Goal: Find specific page/section: Find specific page/section

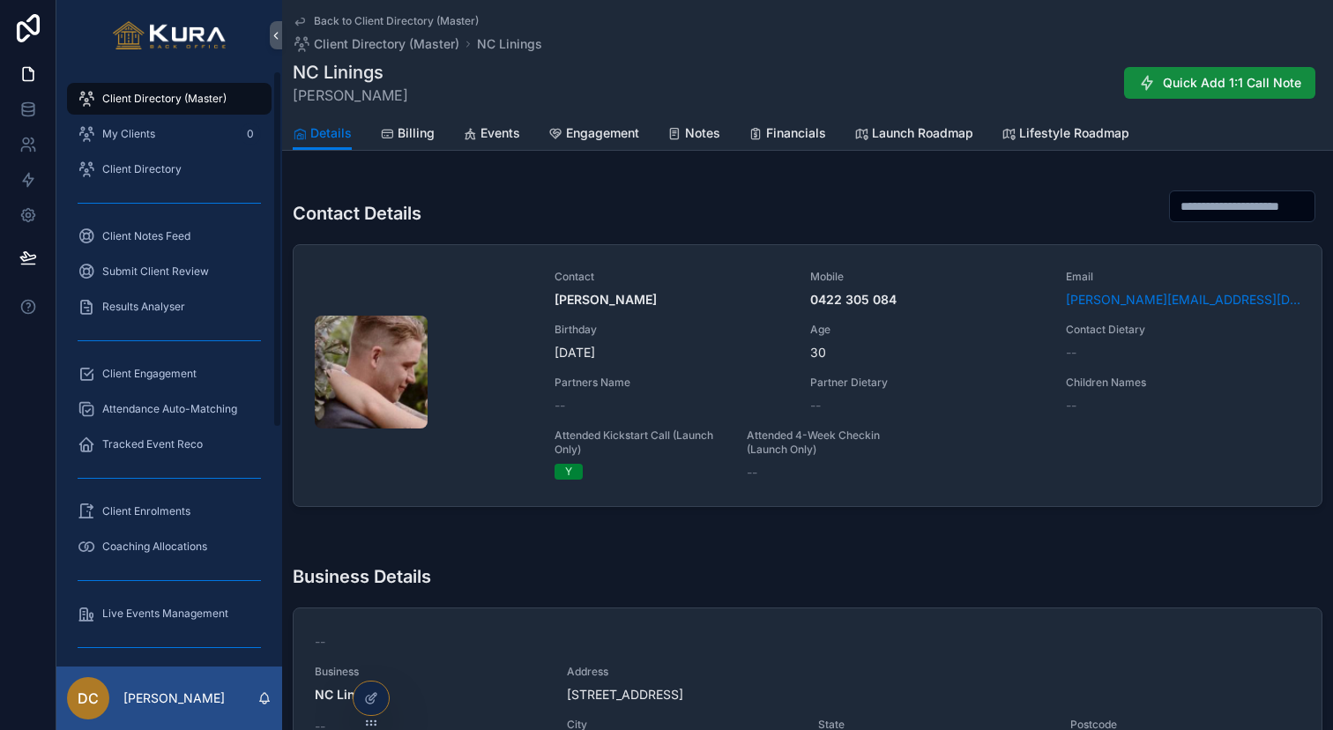
click at [222, 95] on span "Client Directory (Master)" at bounding box center [164, 99] width 124 height 14
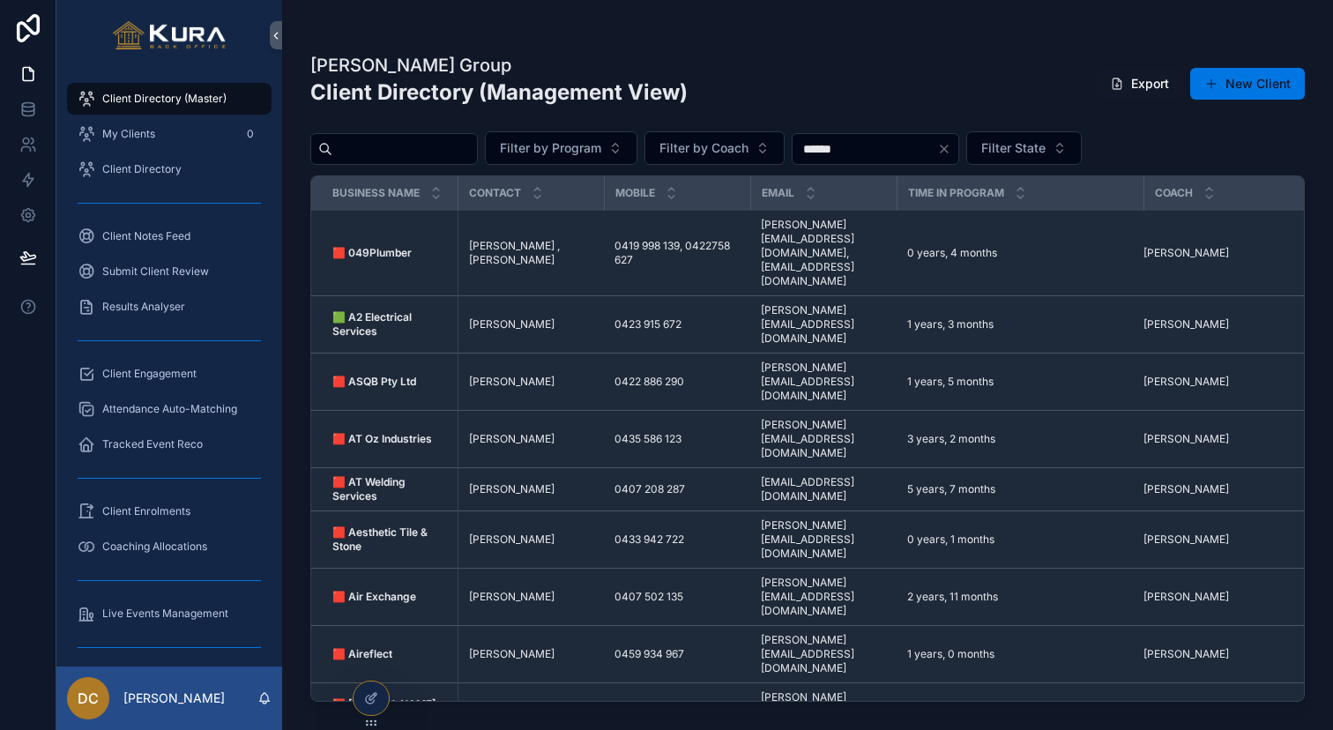
click at [951, 145] on icon "Clear" at bounding box center [944, 149] width 14 height 14
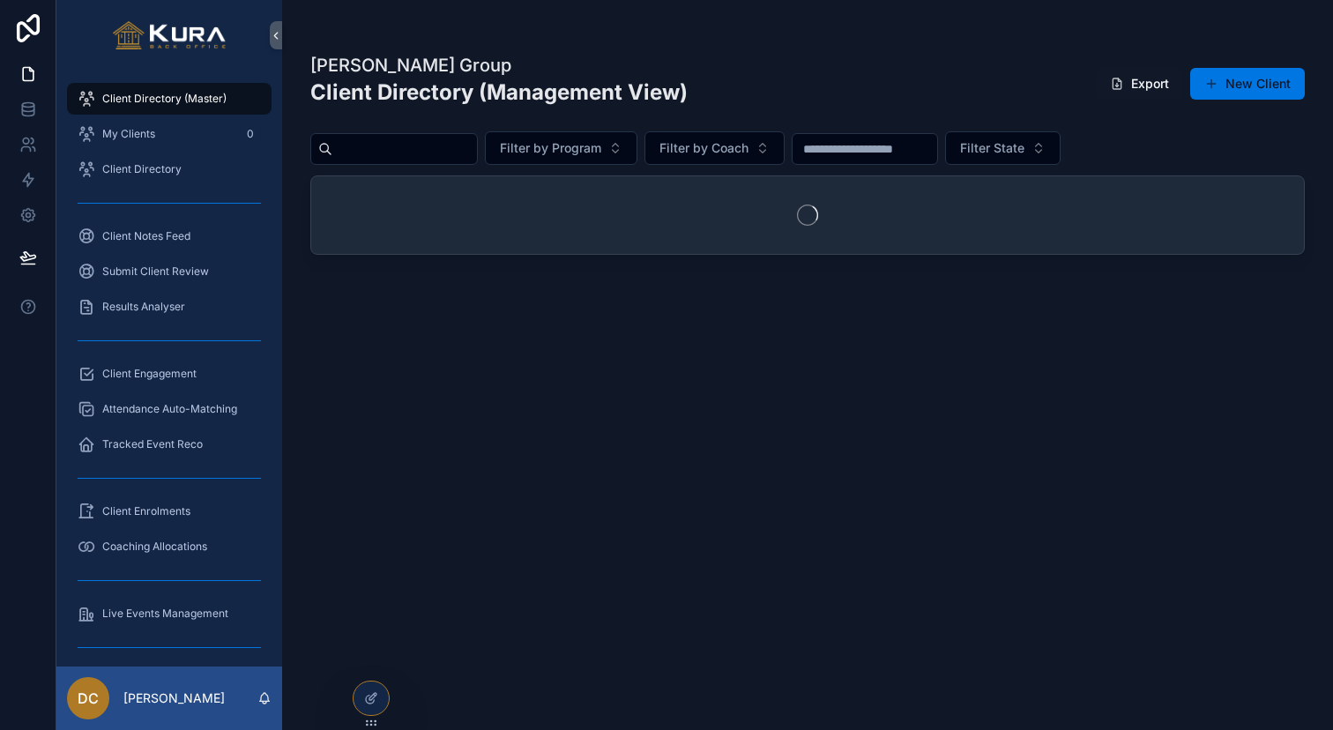
click at [477, 149] on input "scrollable content" at bounding box center [404, 149] width 145 height 25
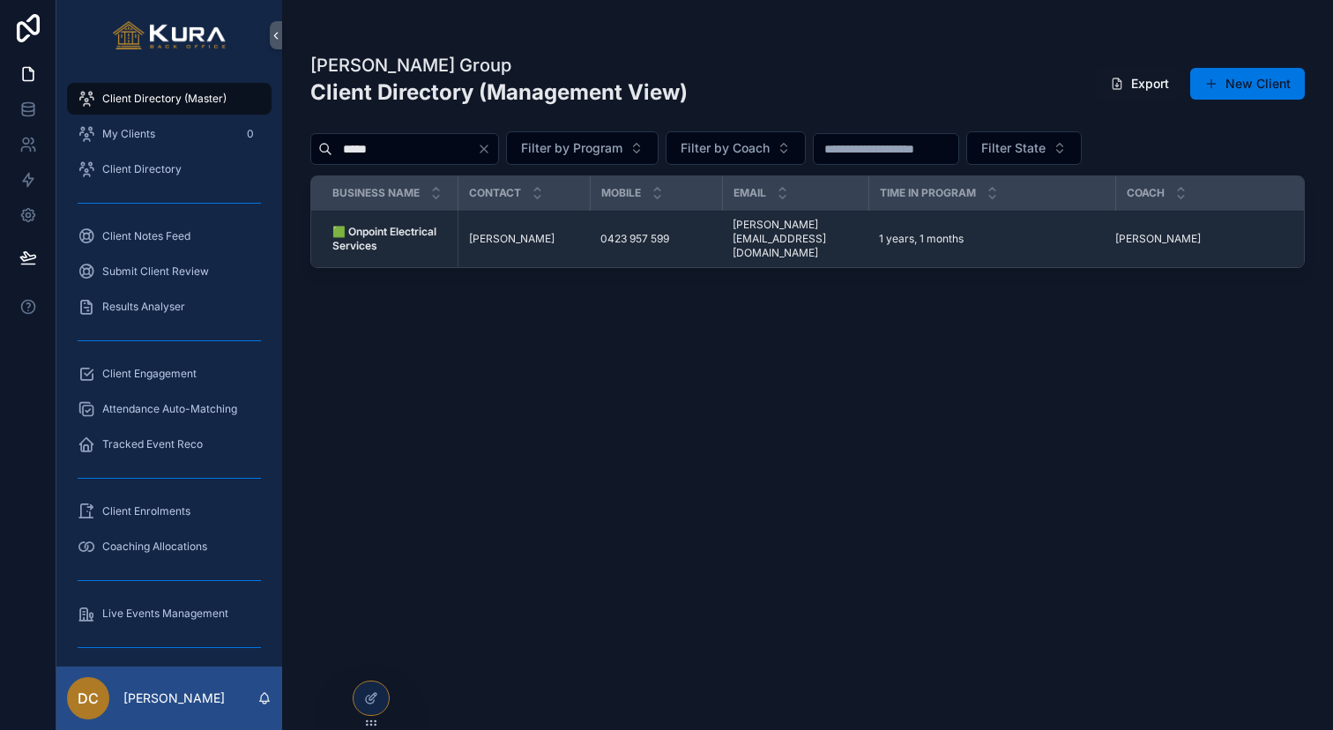
drag, startPoint x: 409, startPoint y: 146, endPoint x: 206, endPoint y: 129, distance: 203.5
click at [206, 129] on div "Client Directory (Master) My Clients 0 Client Directory Client Notes Feed Submi…" at bounding box center [694, 365] width 1276 height 730
type input "**********"
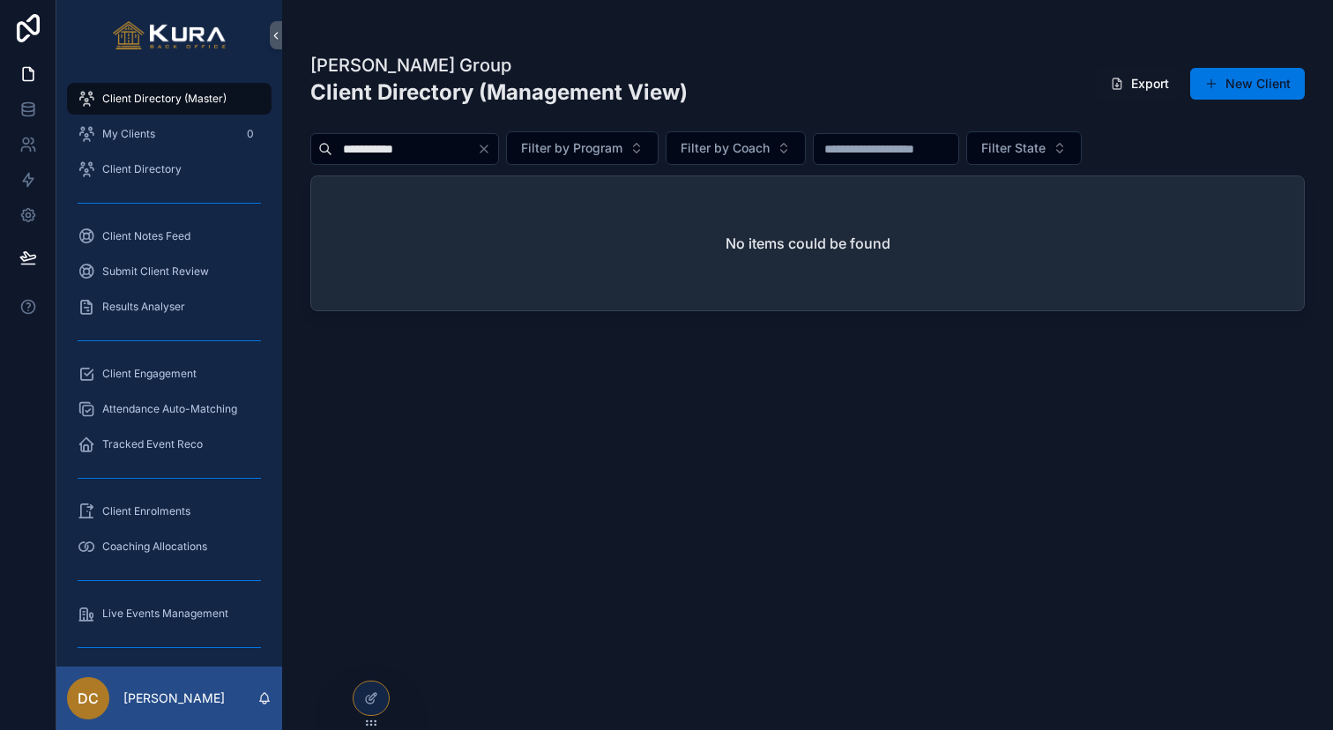
click at [491, 148] on icon "Clear" at bounding box center [484, 149] width 14 height 14
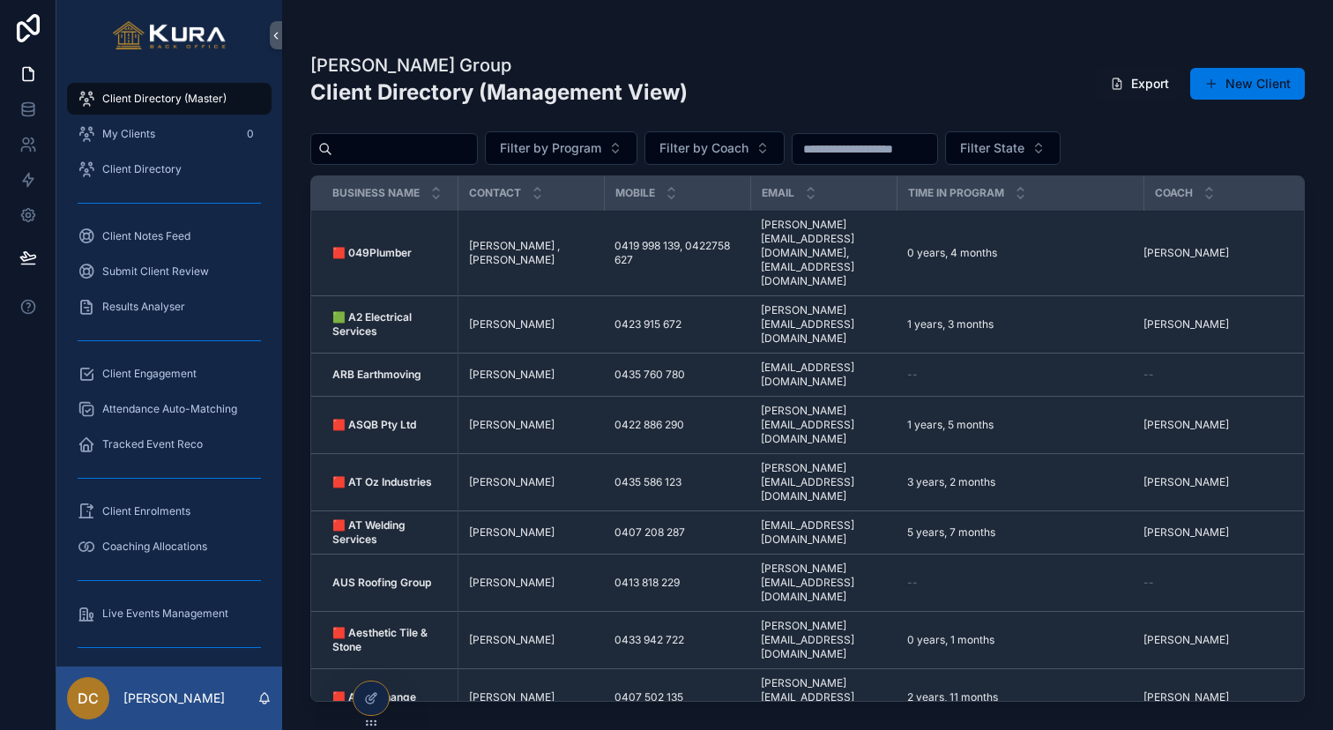
scroll to position [6, 0]
